Goal: Go to known website: Access a specific website the user already knows

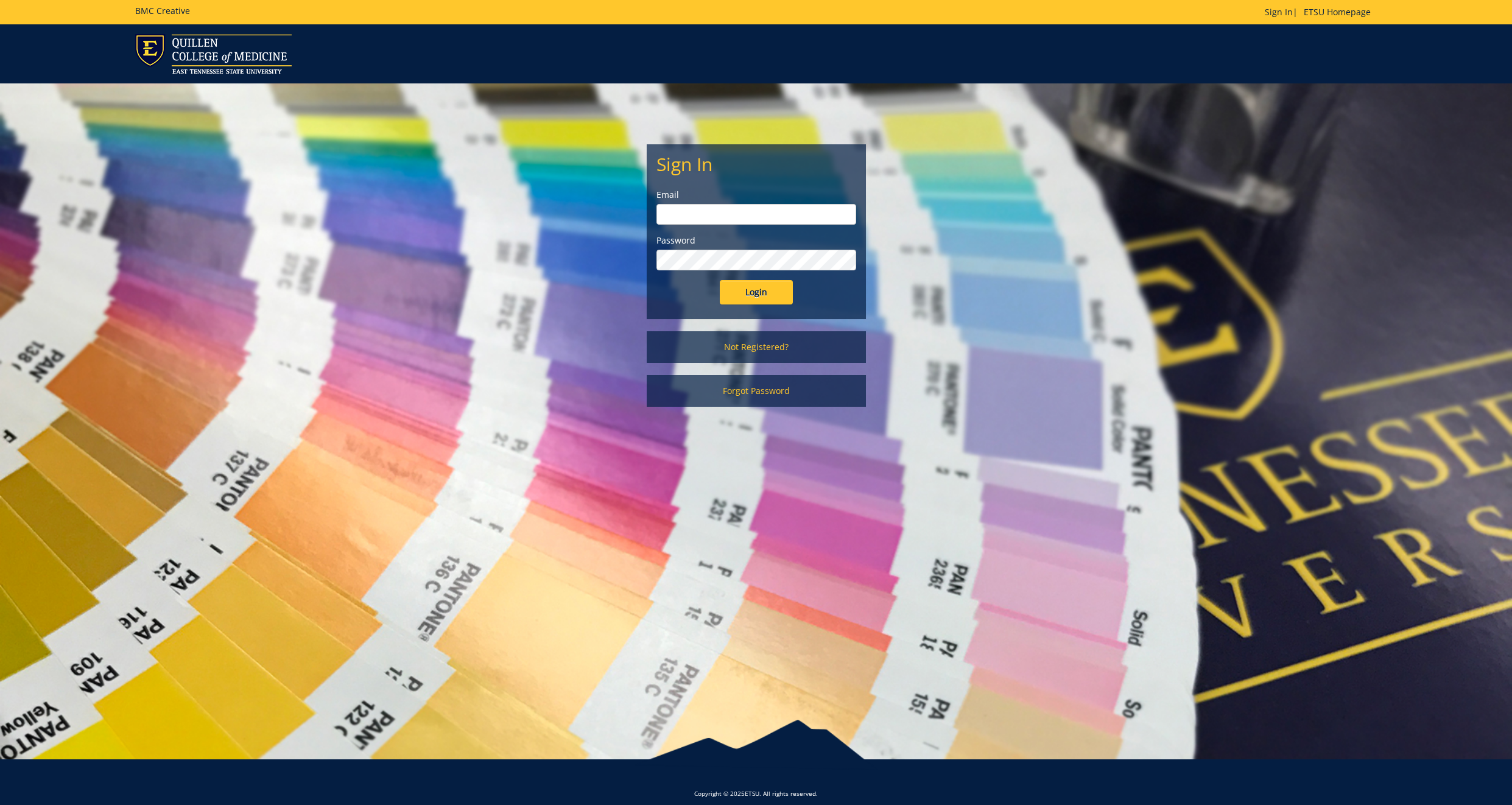
type input "gougeja@etsu.edu"
click at [760, 293] on input "Login" at bounding box center [756, 292] width 73 height 24
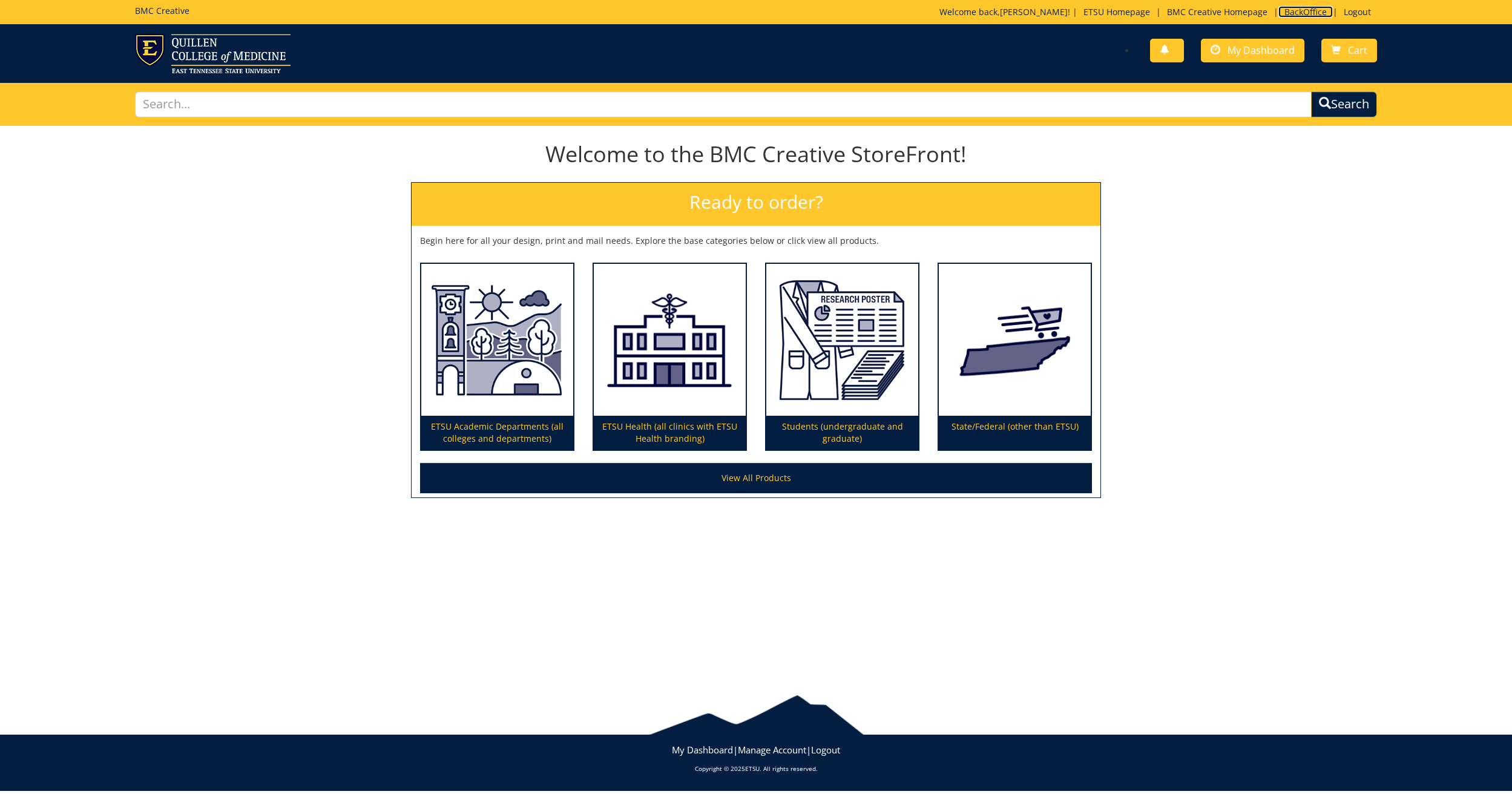
click at [1293, 12] on link "BackOffice" at bounding box center [1306, 12] width 55 height 12
